Goal: Information Seeking & Learning: Learn about a topic

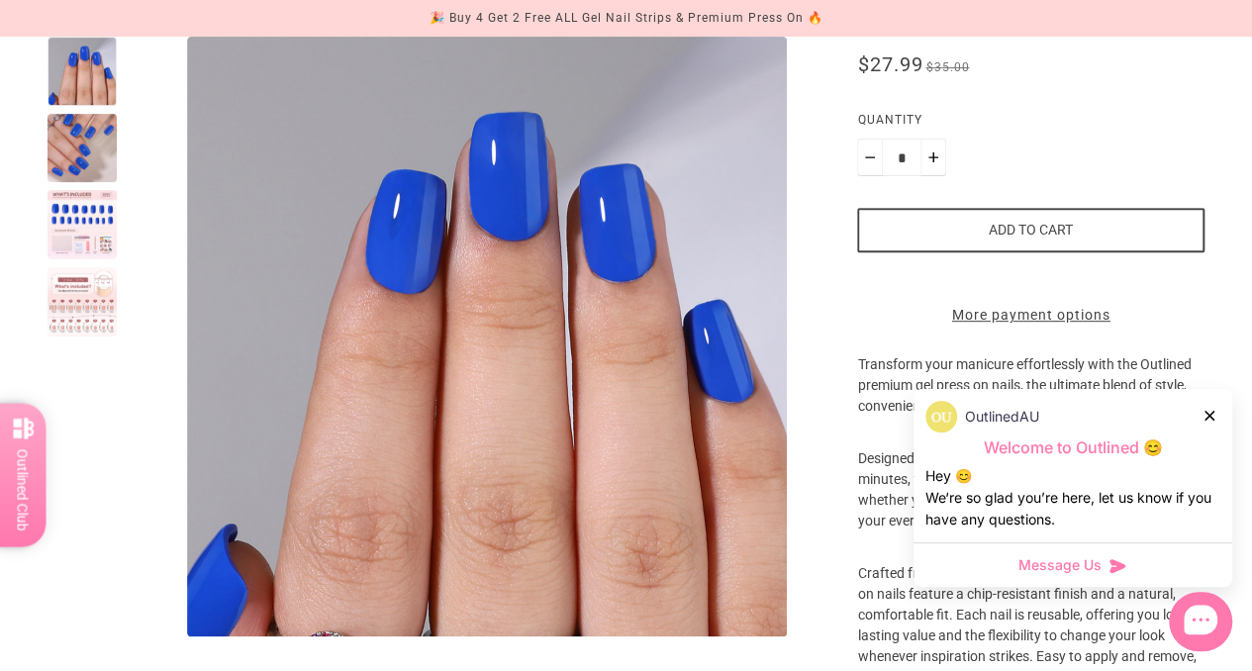
scroll to position [294, 0]
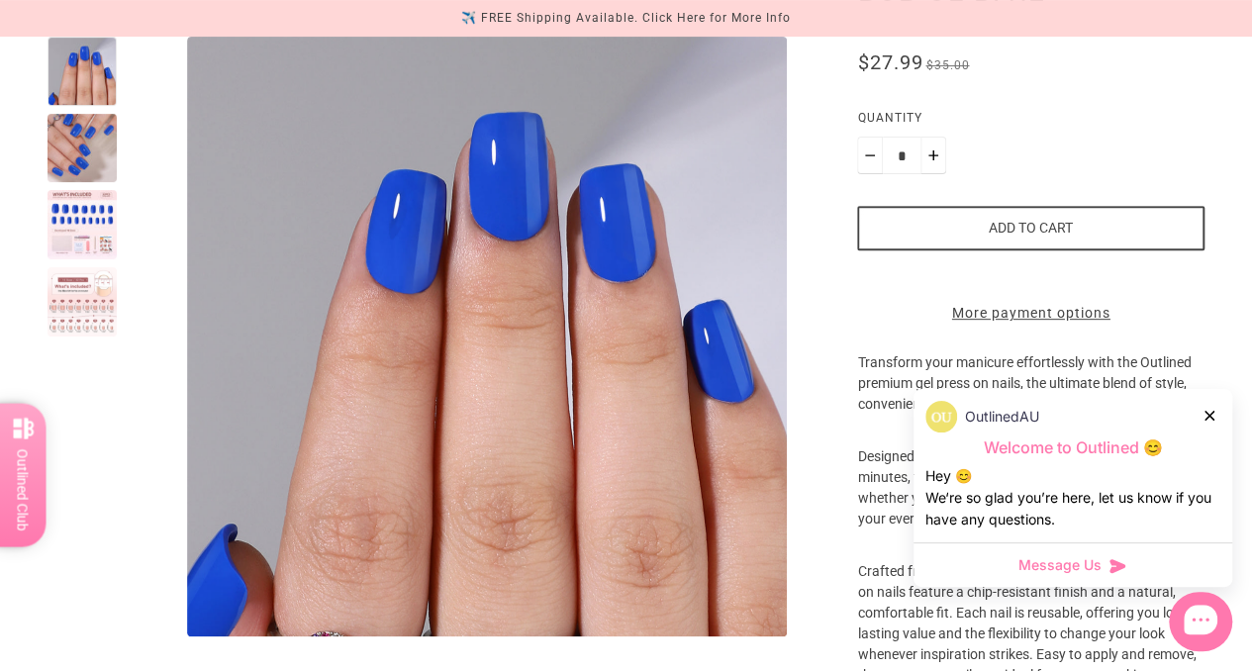
click at [1211, 406] on div at bounding box center [1210, 415] width 12 height 21
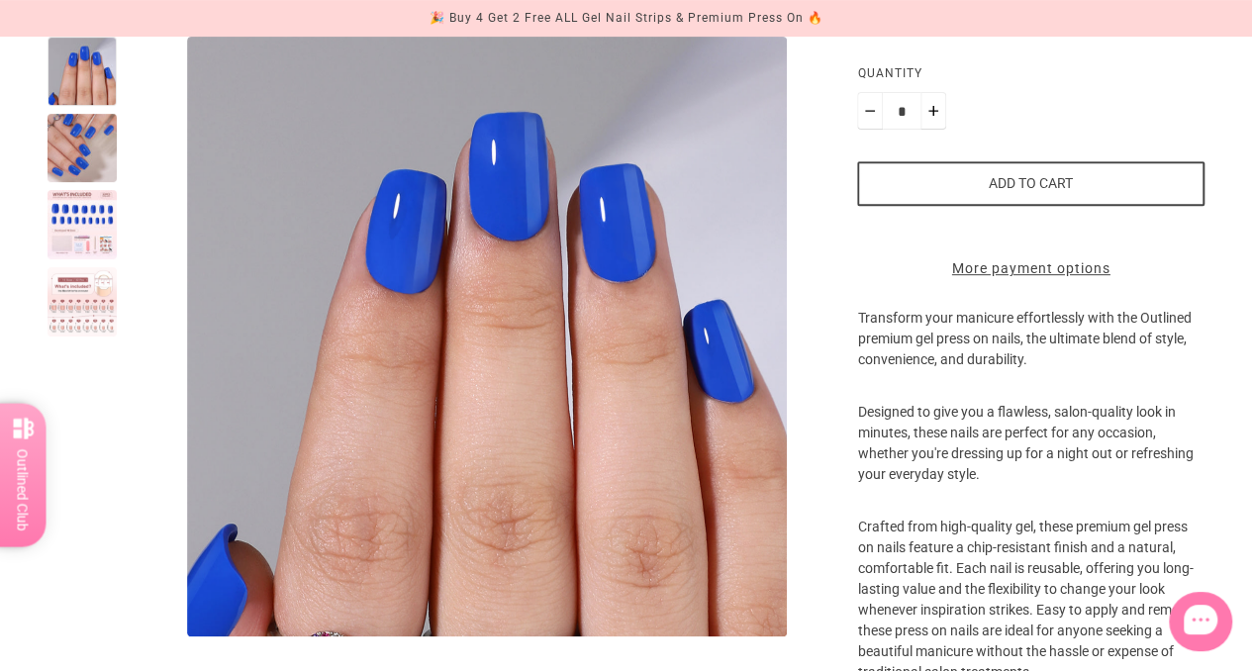
scroll to position [0, 0]
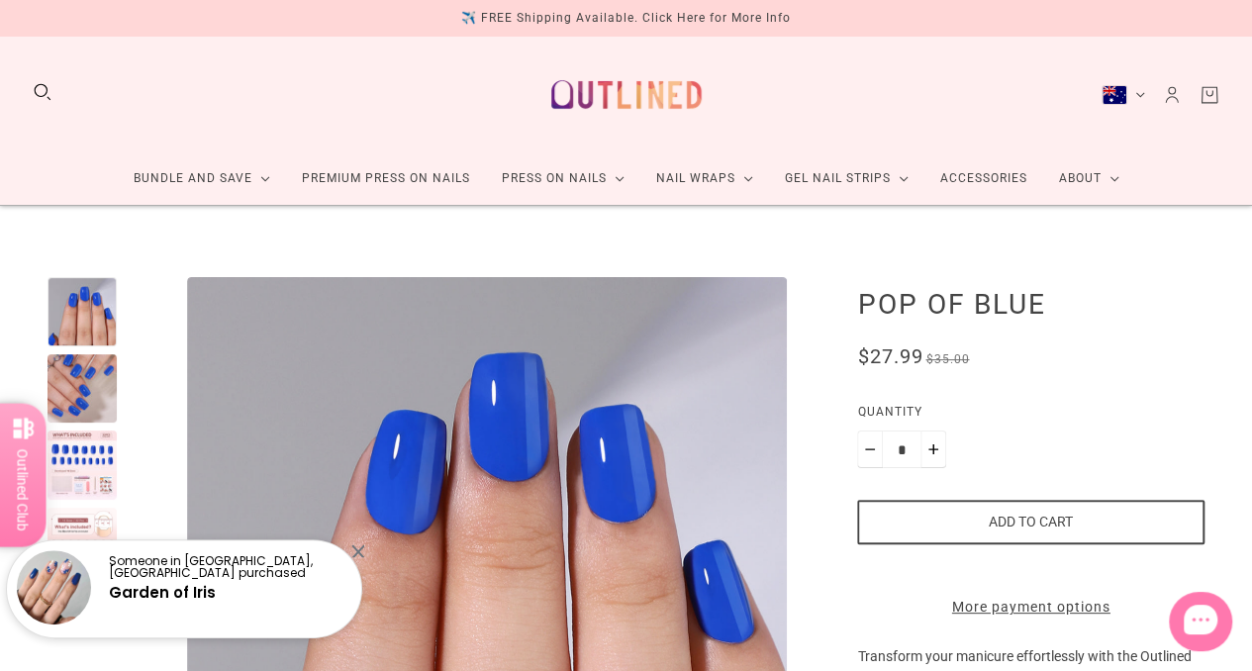
click at [646, 81] on img at bounding box center [626, 94] width 174 height 84
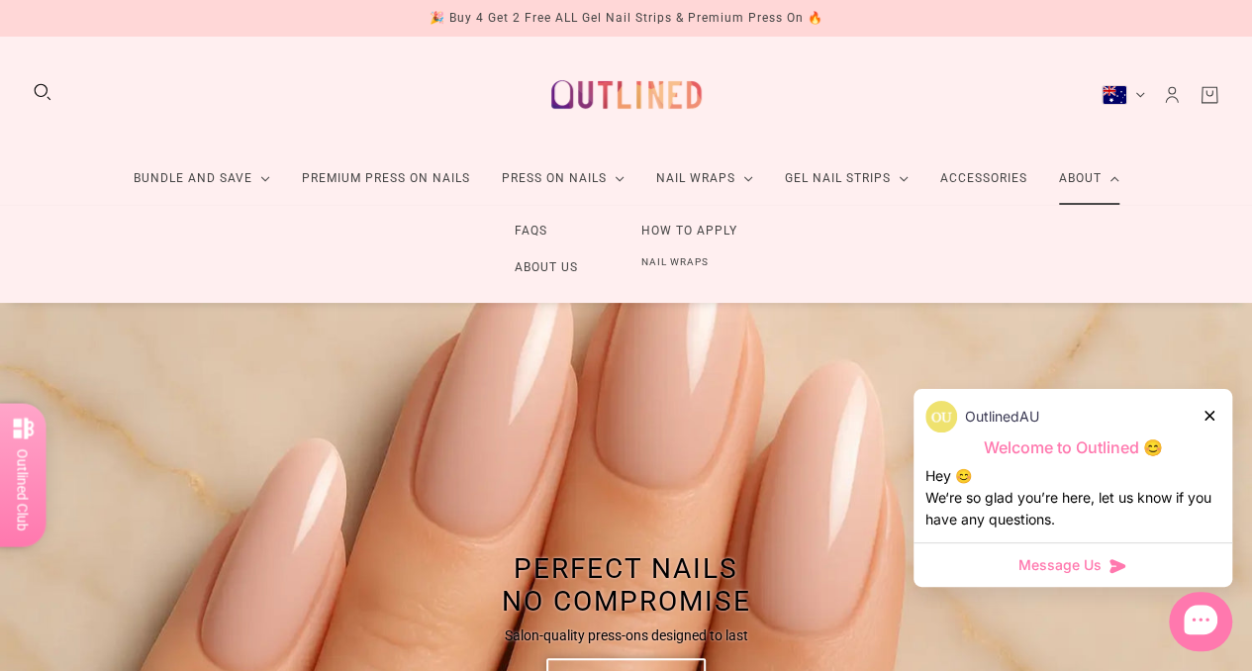
click at [1050, 181] on link "About" at bounding box center [1089, 178] width 92 height 52
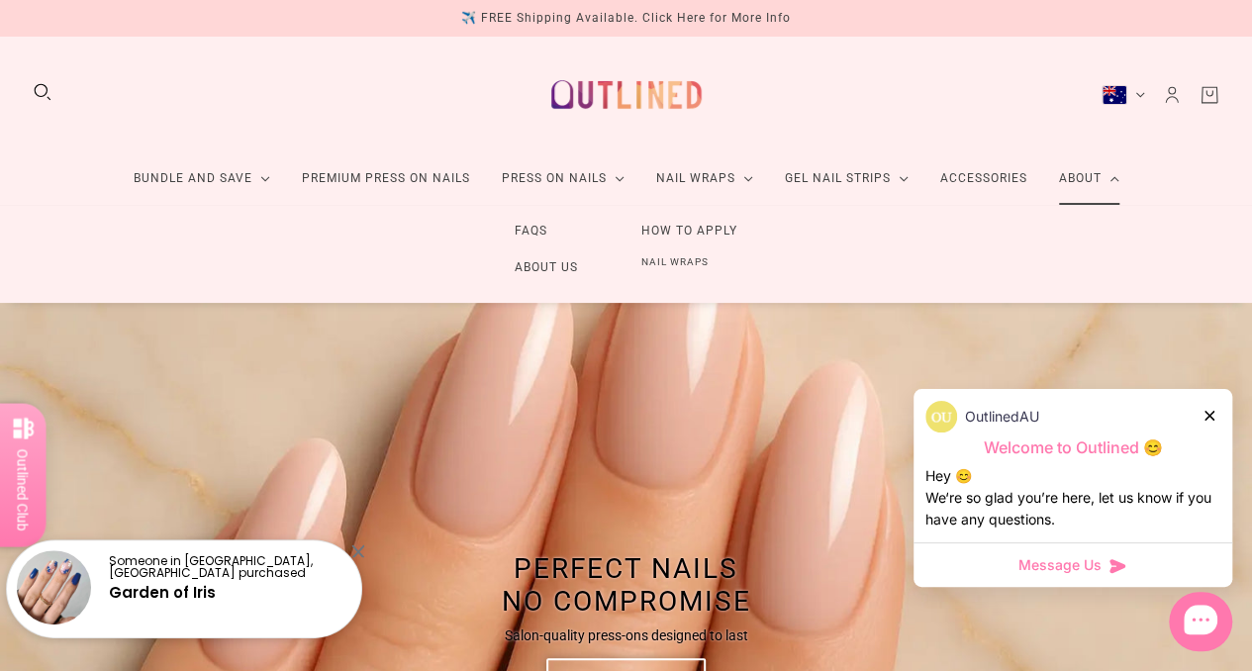
click at [1075, 175] on link "About" at bounding box center [1089, 178] width 92 height 52
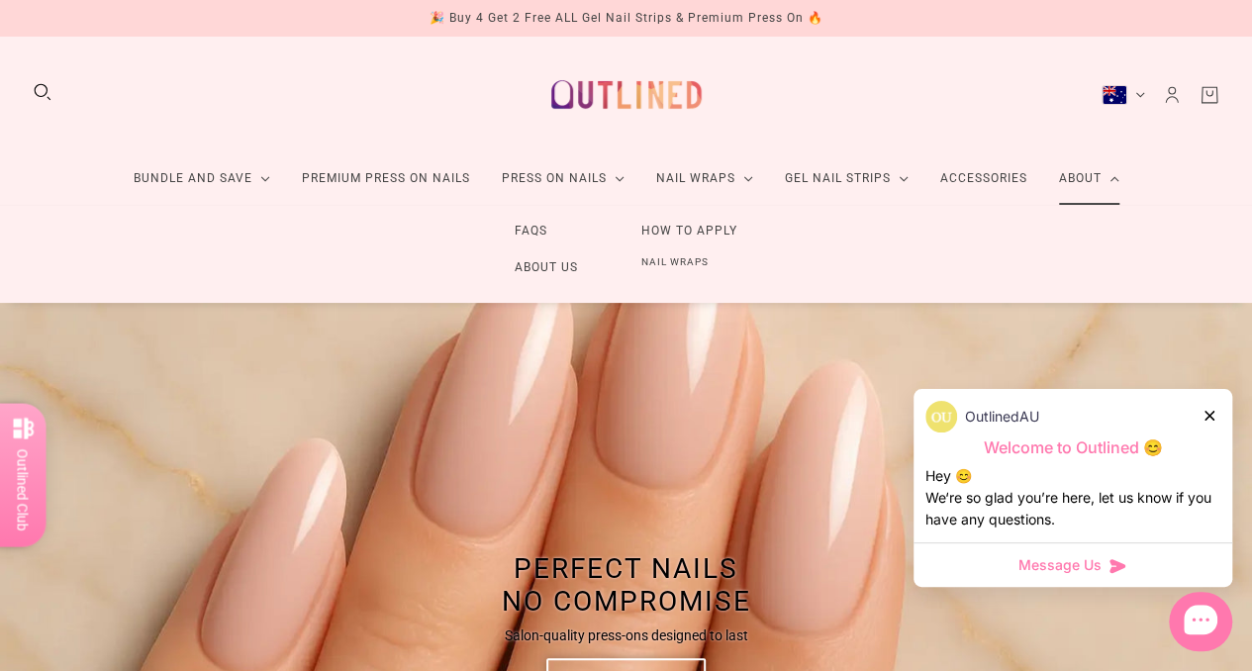
click at [568, 270] on link "About Us" at bounding box center [546, 267] width 127 height 37
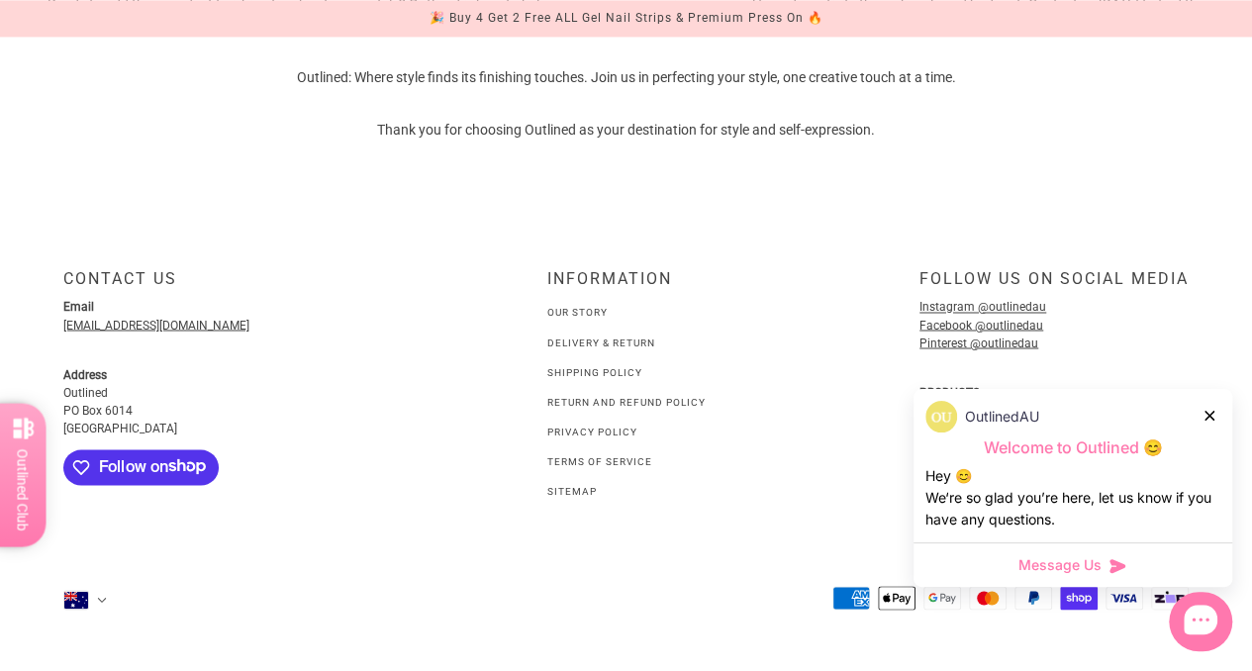
scroll to position [1556, 0]
